Goal: Entertainment & Leisure: Consume media (video, audio)

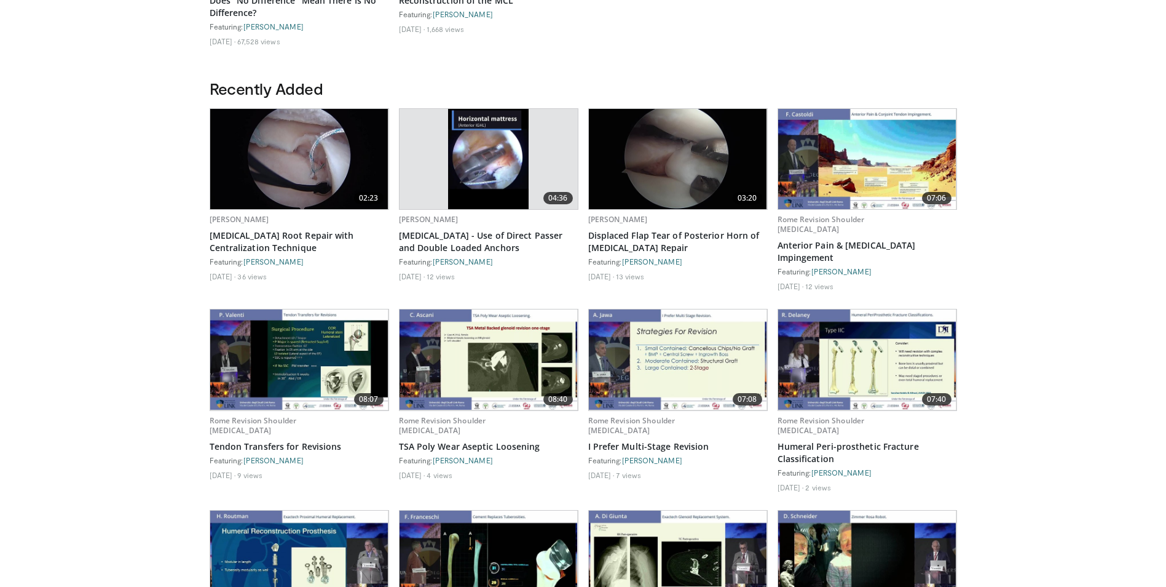
scroll to position [559, 0]
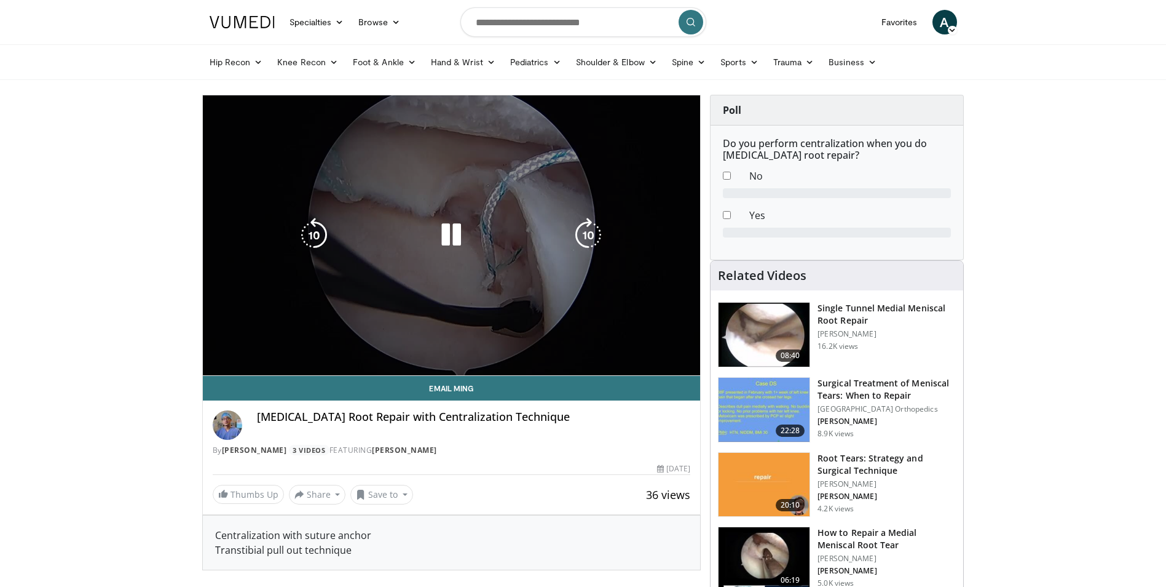
drag, startPoint x: 167, startPoint y: 362, endPoint x: 231, endPoint y: 362, distance: 63.9
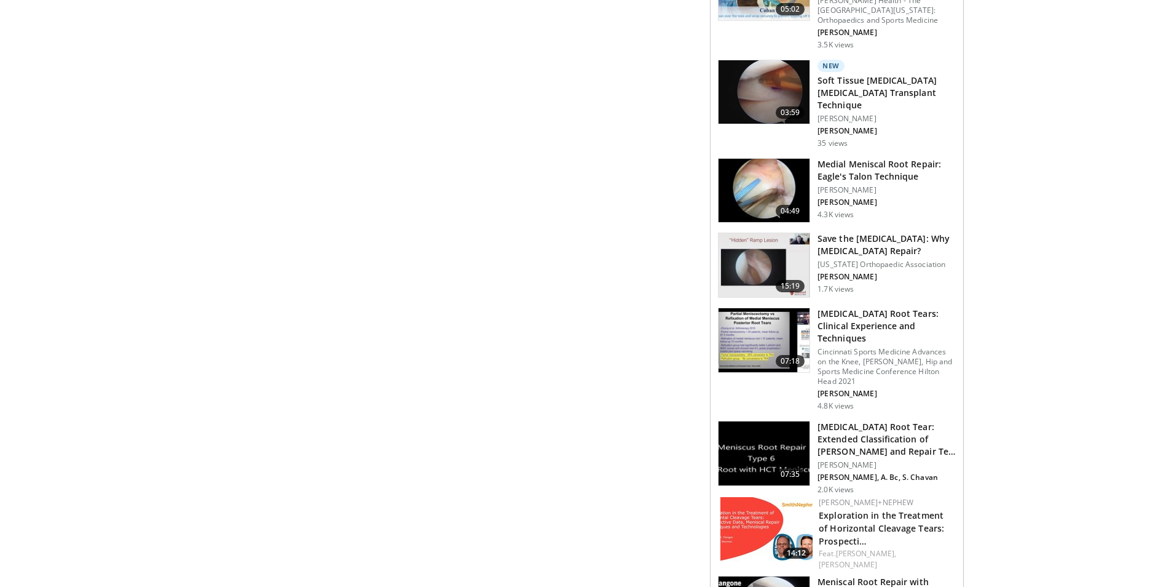
scroll to position [799, 0]
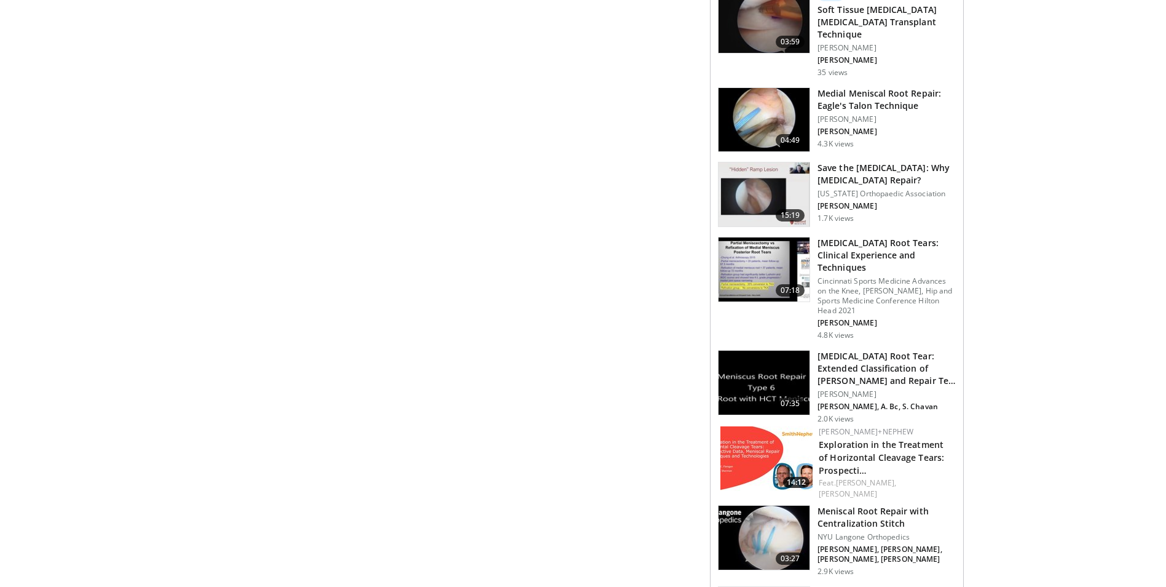
click at [764, 188] on img at bounding box center [764, 194] width 91 height 64
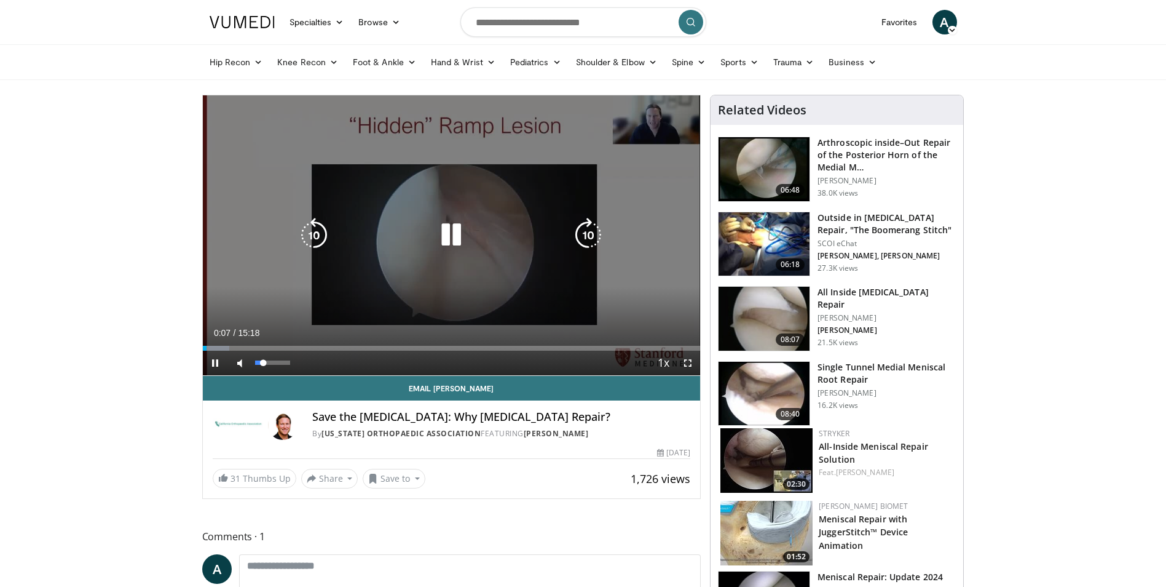
drag, startPoint x: 275, startPoint y: 362, endPoint x: 263, endPoint y: 362, distance: 12.3
click at [263, 362] on div "25%" at bounding box center [272, 362] width 35 height 4
click at [432, 239] on div "Video Player" at bounding box center [451, 235] width 299 height 25
click at [441, 235] on icon "Video Player" at bounding box center [451, 235] width 34 height 34
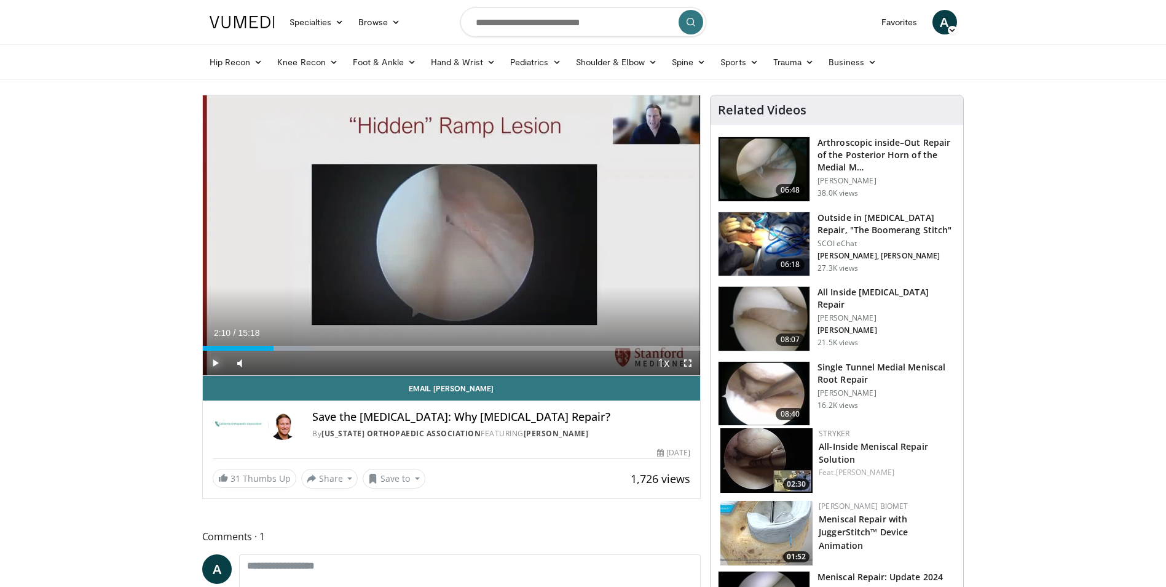
click at [215, 361] on span "Video Player" at bounding box center [215, 362] width 25 height 25
click at [219, 361] on span "Video Player" at bounding box center [215, 362] width 25 height 25
click at [210, 365] on span "Video Player" at bounding box center [215, 362] width 25 height 25
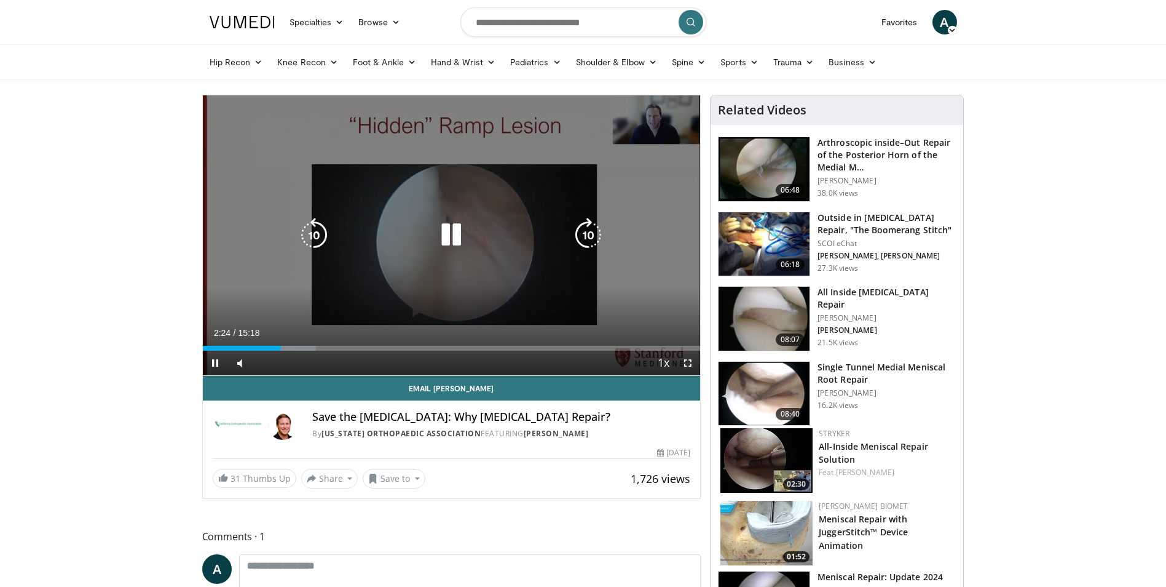
click at [456, 242] on icon "Video Player" at bounding box center [451, 235] width 34 height 34
click at [451, 244] on icon "Video Player" at bounding box center [451, 235] width 34 height 34
click at [462, 233] on icon "Video Player" at bounding box center [451, 235] width 34 height 34
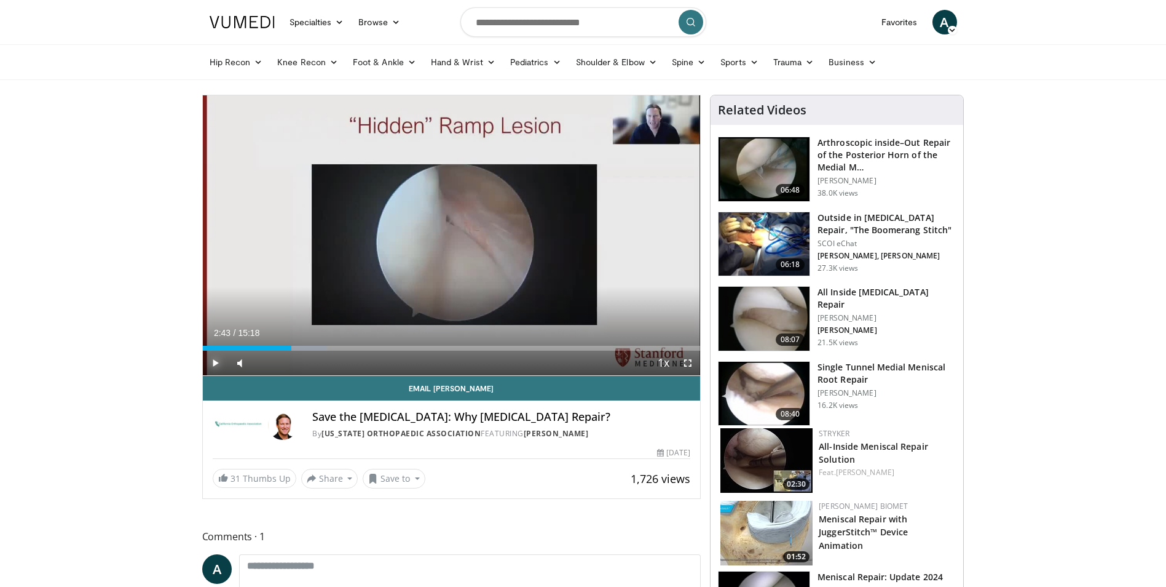
click at [216, 363] on span "Video Player" at bounding box center [215, 362] width 25 height 25
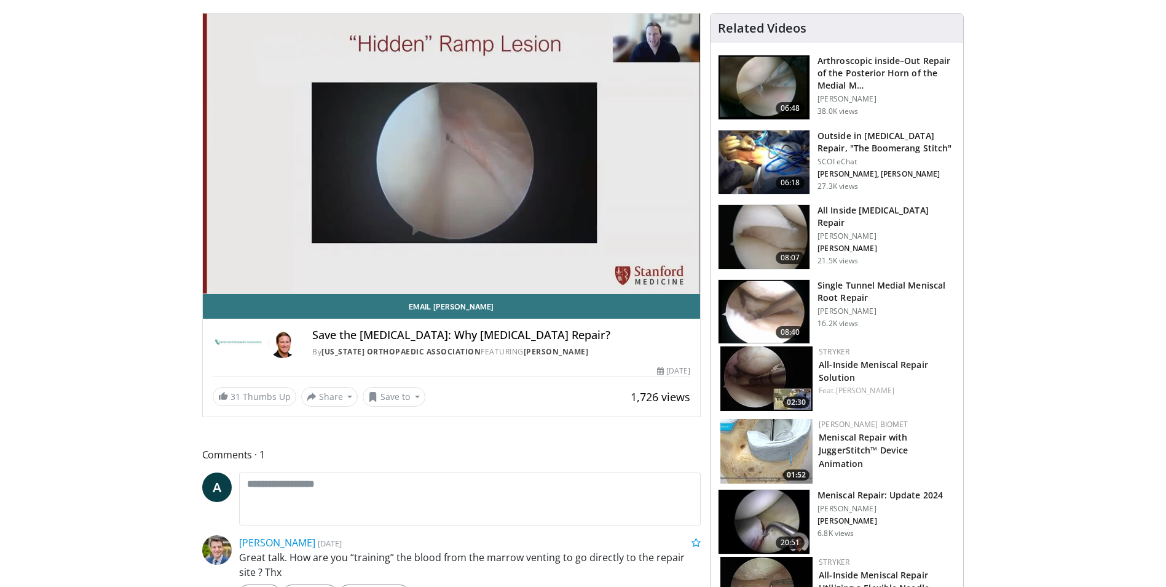
scroll to position [74, 0]
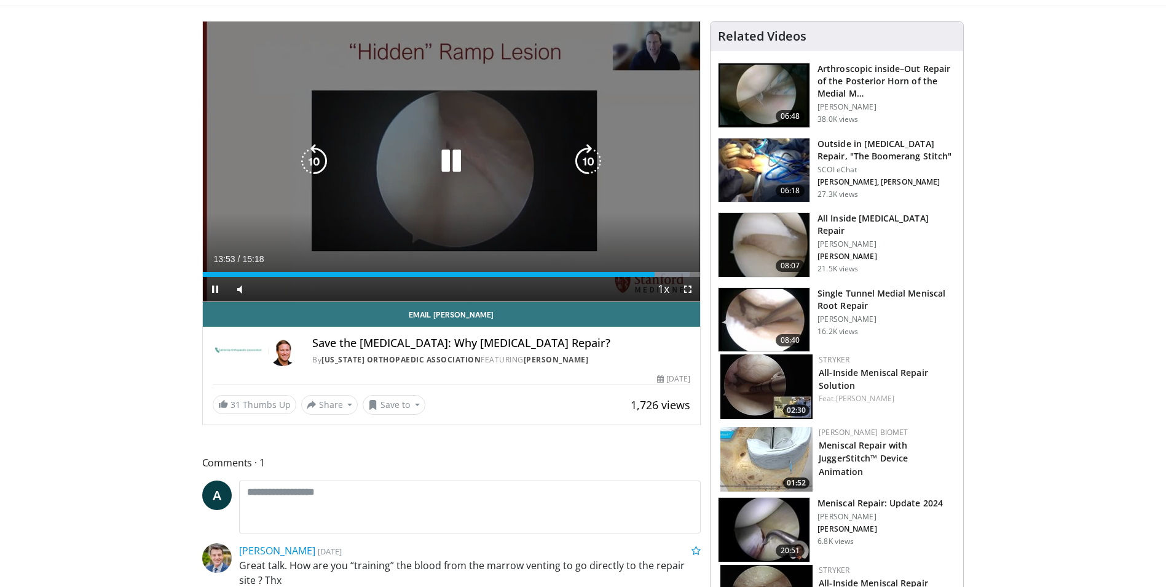
drag, startPoint x: 459, startPoint y: 162, endPoint x: 451, endPoint y: 175, distance: 15.5
click at [459, 162] on icon "Video Player" at bounding box center [451, 161] width 34 height 34
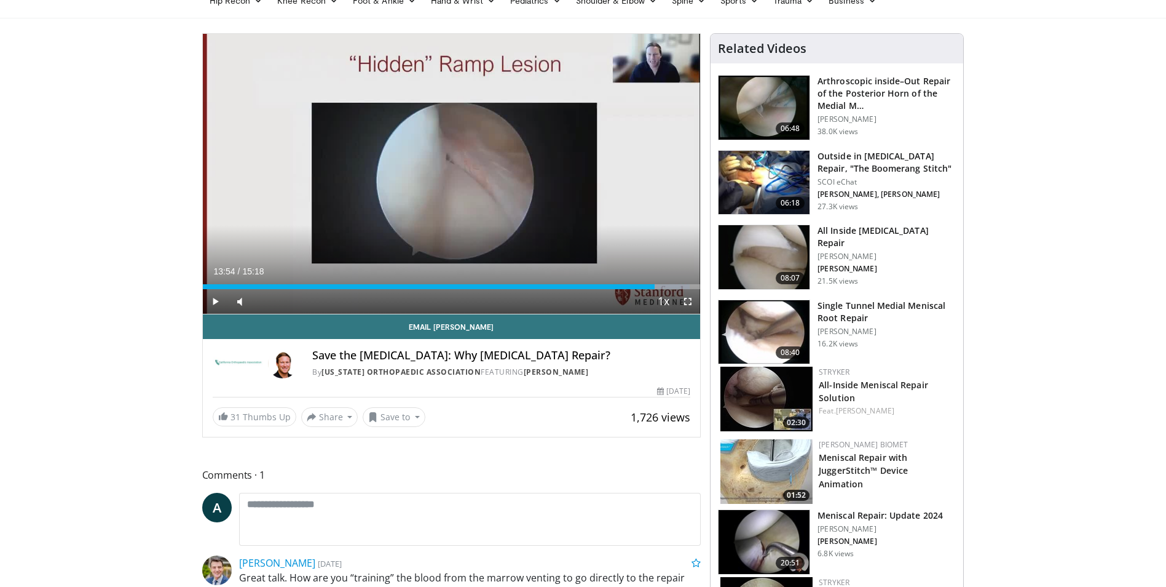
scroll to position [0, 0]
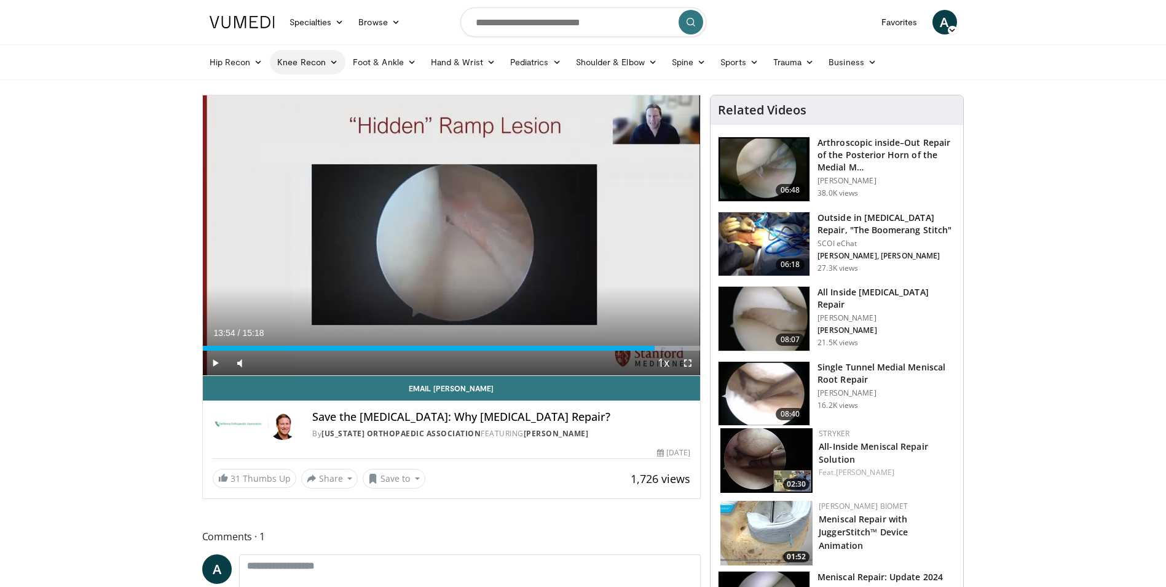
click at [331, 58] on icon at bounding box center [334, 62] width 9 height 9
click at [748, 66] on link "Sports" at bounding box center [739, 62] width 53 height 25
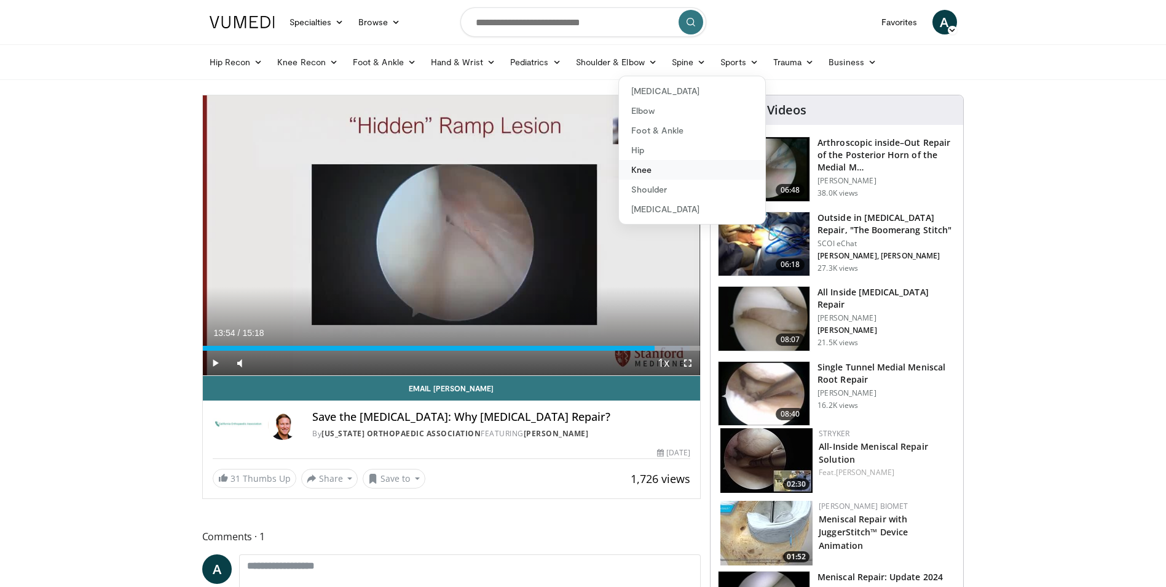
click at [642, 171] on link "Knee" at bounding box center [692, 170] width 146 height 20
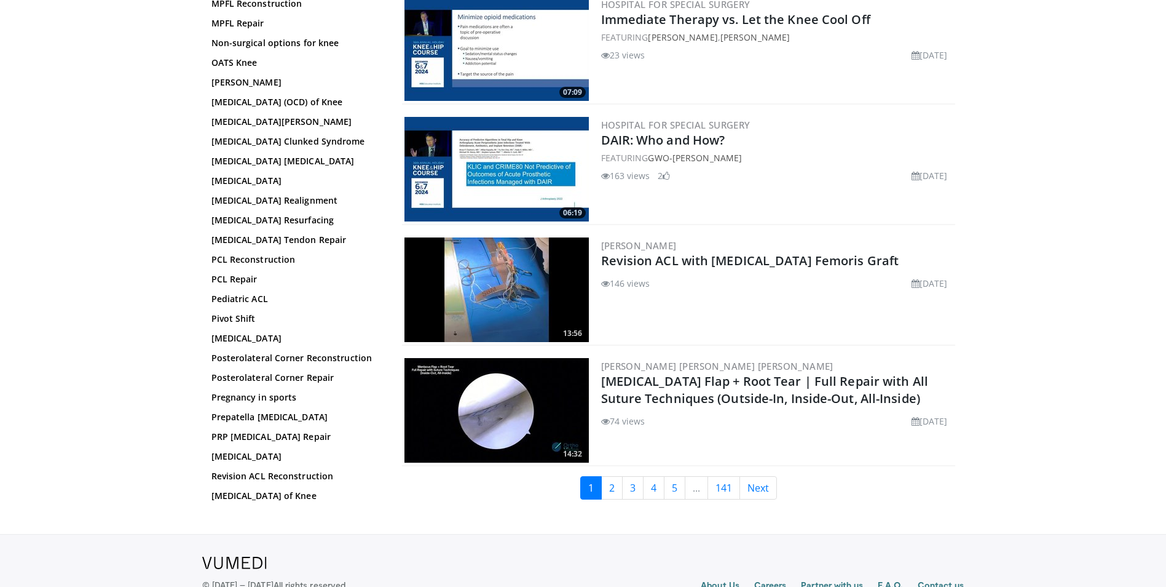
scroll to position [710, 0]
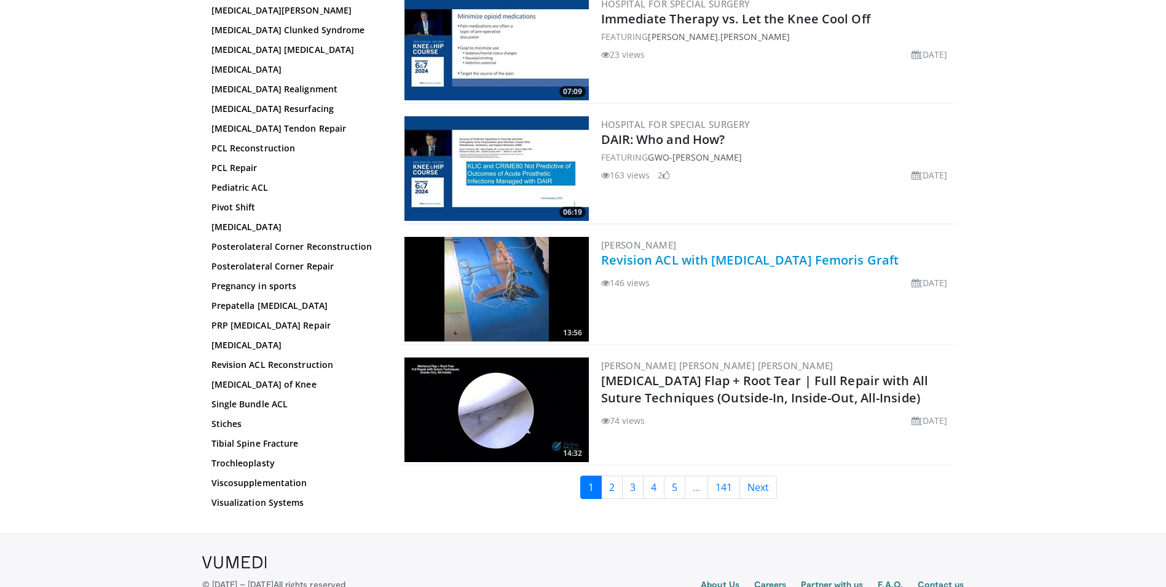
click at [706, 261] on link "Revision ACL with Rectus Femoris Graft" at bounding box center [750, 259] width 298 height 17
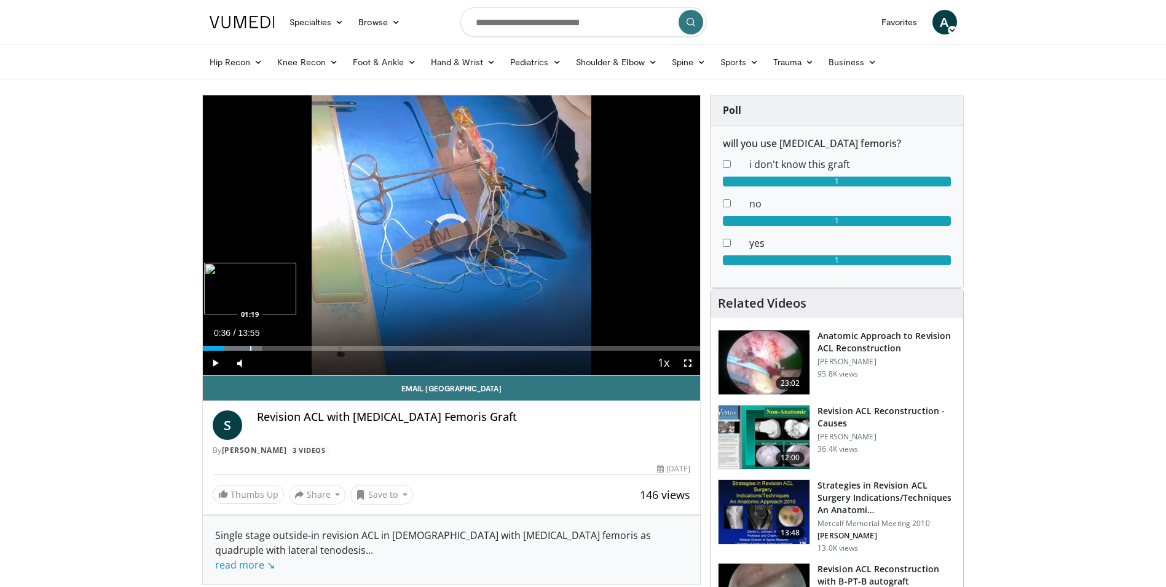
click at [250, 349] on div "Progress Bar" at bounding box center [250, 348] width 1 height 5
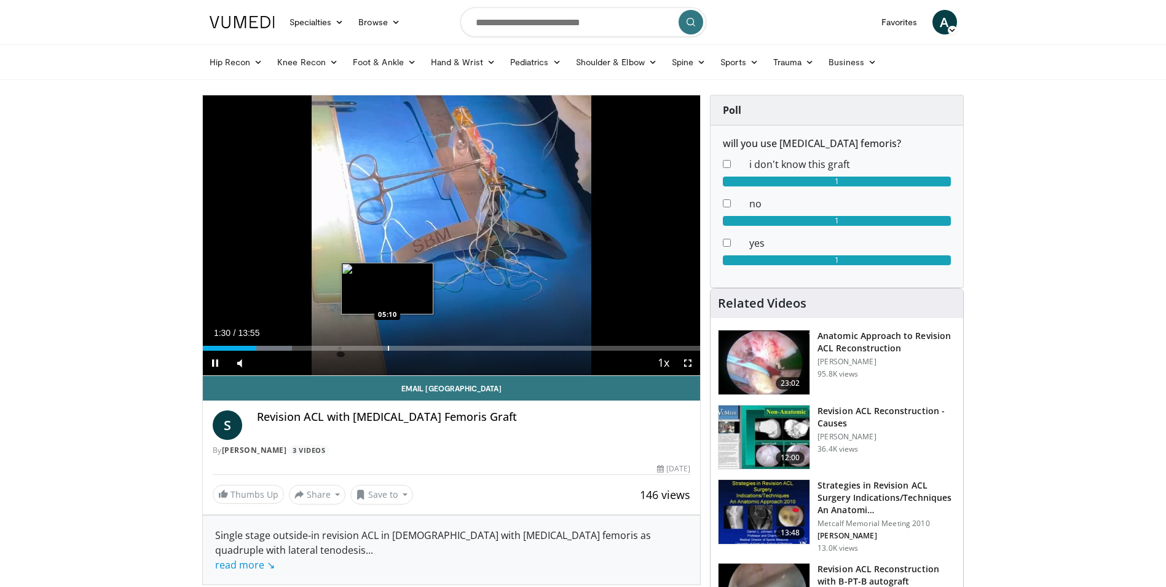
click at [388, 349] on div "Progress Bar" at bounding box center [388, 348] width 1 height 5
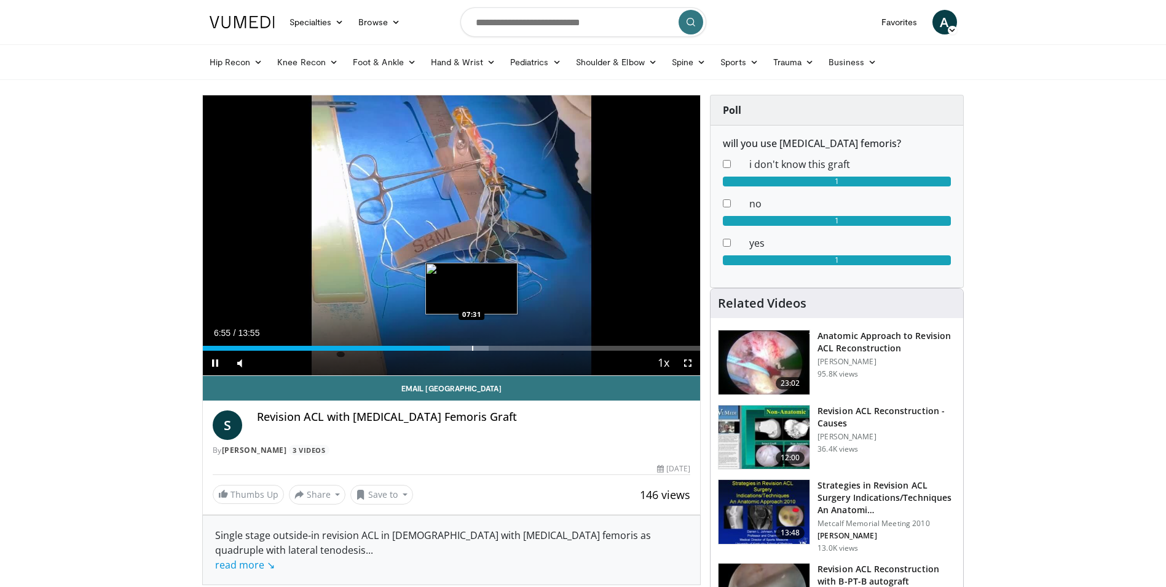
click at [472, 346] on div "Progress Bar" at bounding box center [472, 348] width 1 height 5
click at [499, 346] on div "Progress Bar" at bounding box center [499, 348] width 1 height 5
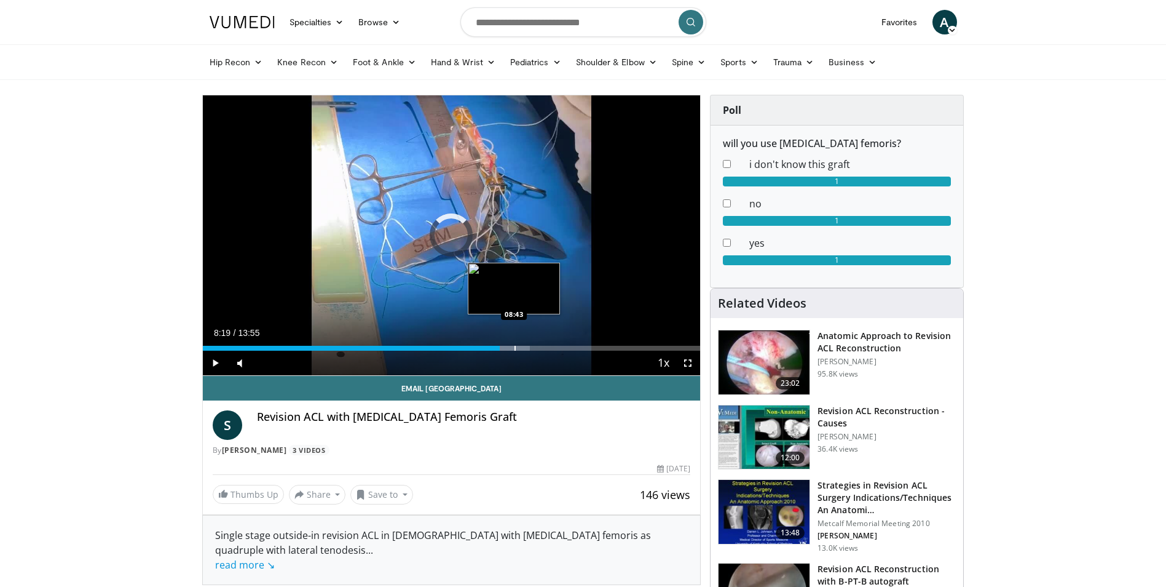
click at [515, 346] on div "Progress Bar" at bounding box center [515, 348] width 1 height 5
click at [539, 346] on div "Progress Bar" at bounding box center [539, 348] width 1 height 5
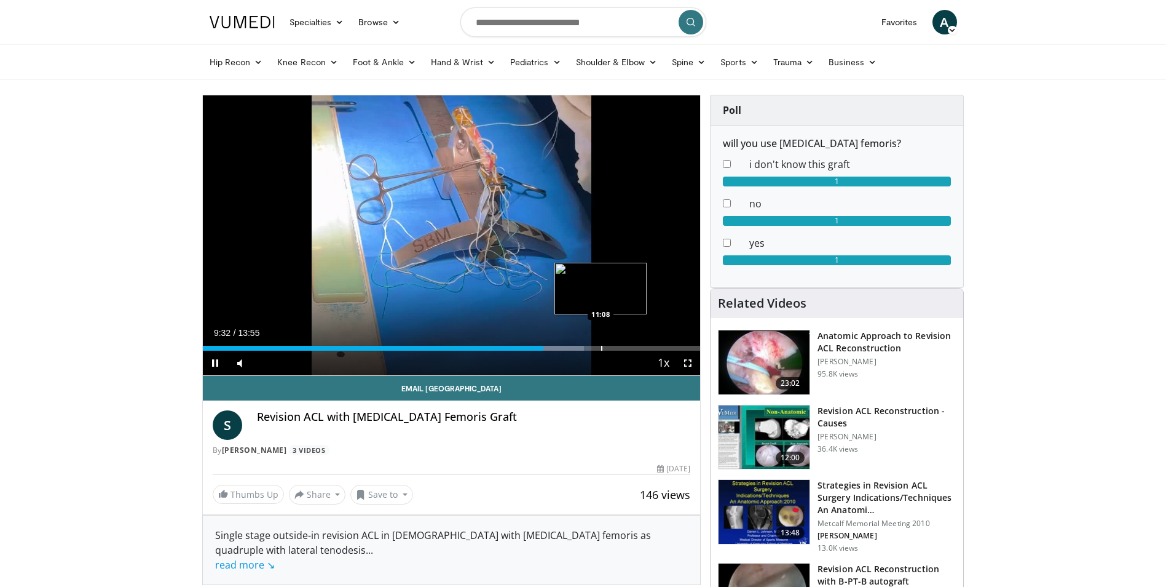
click at [601, 344] on div "Loaded : 76.59% 09:32 11:08" at bounding box center [452, 345] width 498 height 12
click at [210, 363] on span "Video Player" at bounding box center [215, 362] width 25 height 25
